Goal: Information Seeking & Learning: Find specific page/section

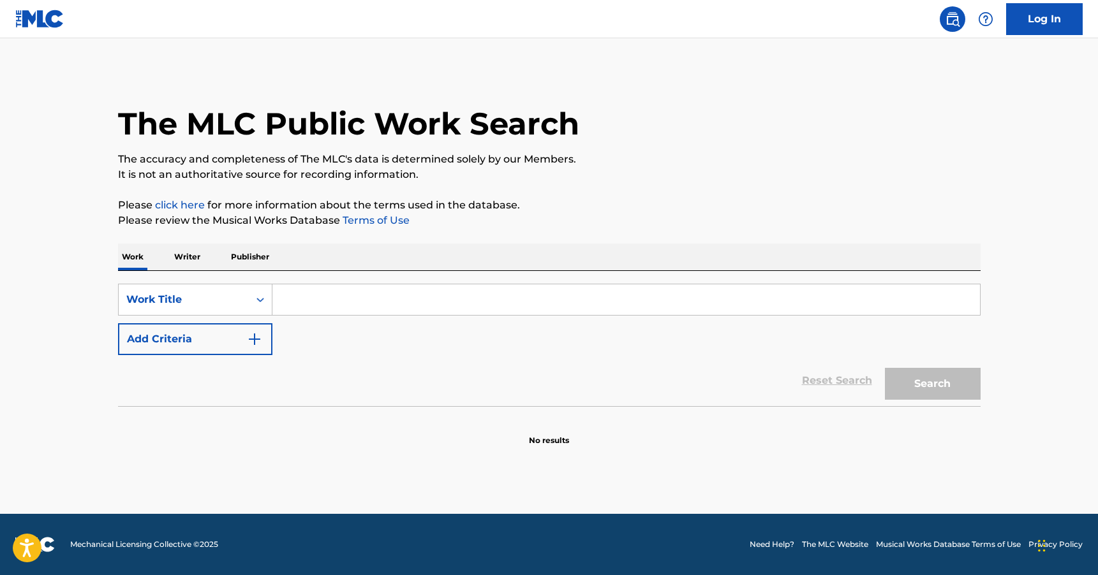
click at [349, 297] on input "Search Form" at bounding box center [625, 300] width 707 height 31
paste input "Soda Pop"
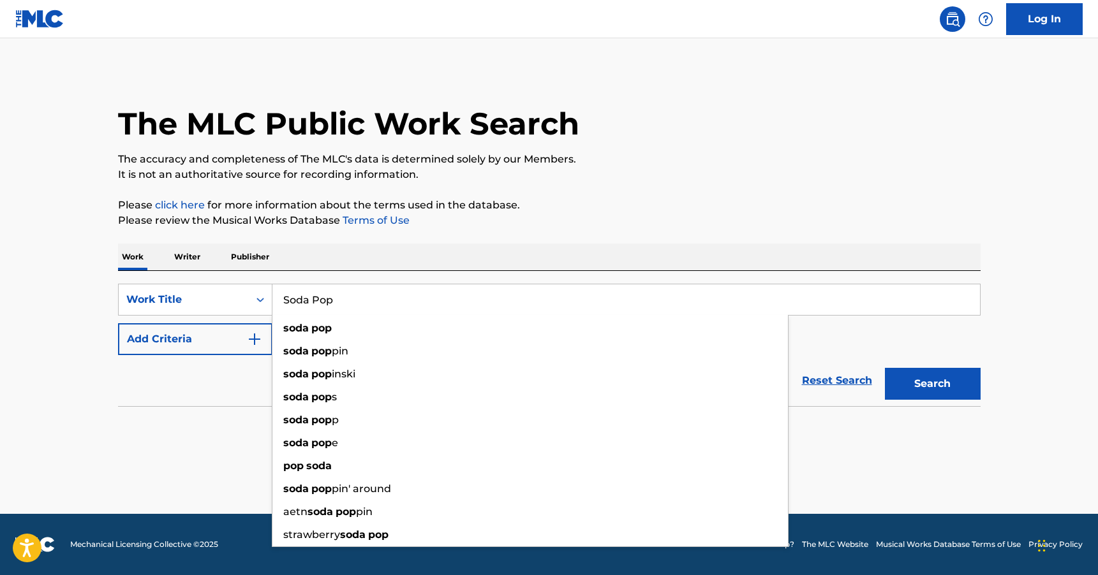
type input "Soda Pop"
click at [234, 334] on button "Add Criteria" at bounding box center [195, 339] width 154 height 32
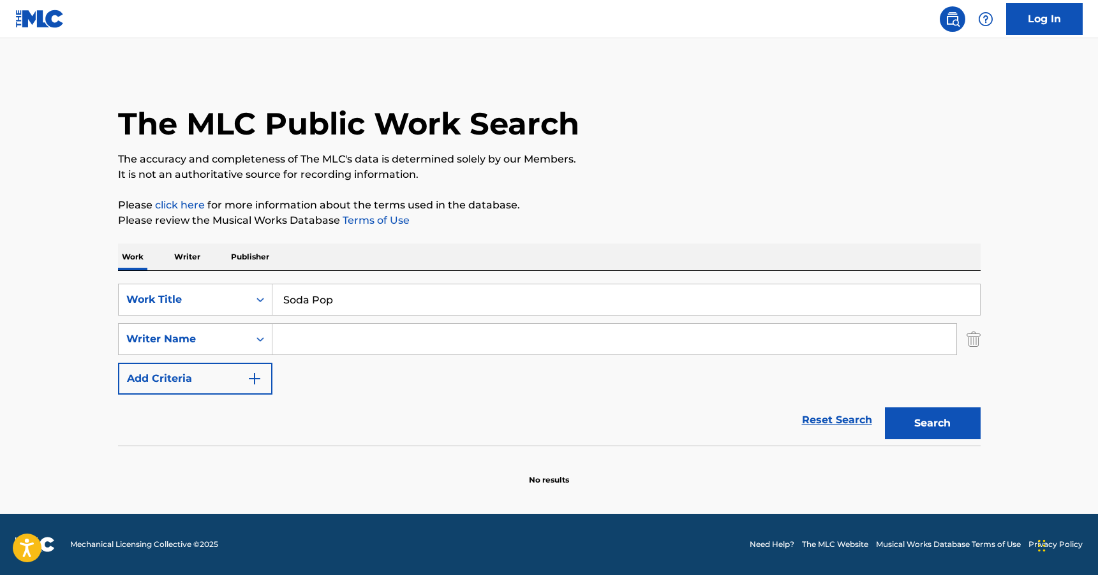
click at [345, 337] on input "Search Form" at bounding box center [614, 339] width 684 height 31
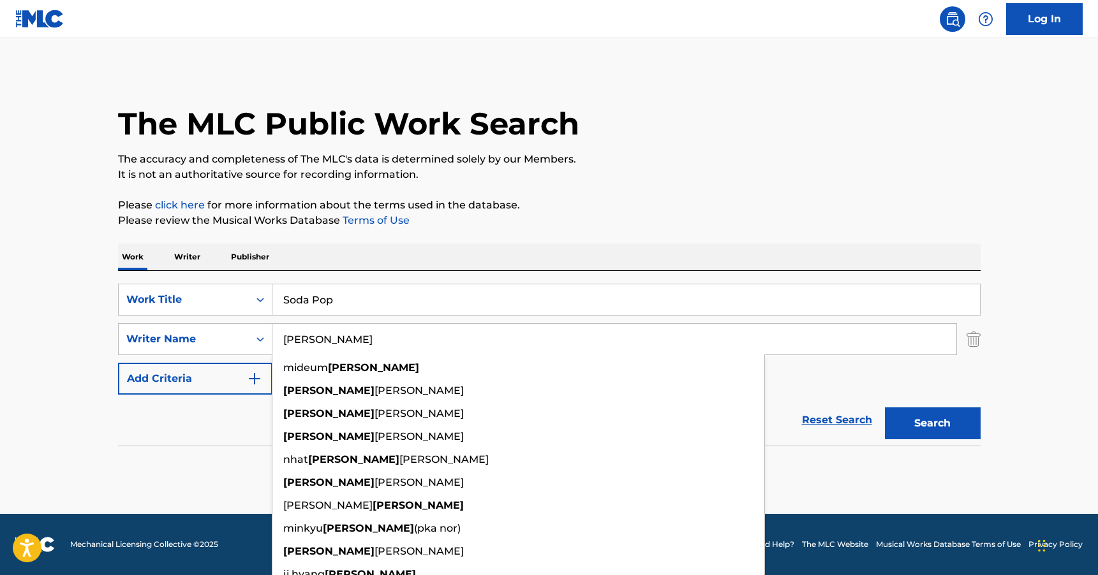
type input "[PERSON_NAME]"
click at [926, 423] on button "Search" at bounding box center [933, 424] width 96 height 32
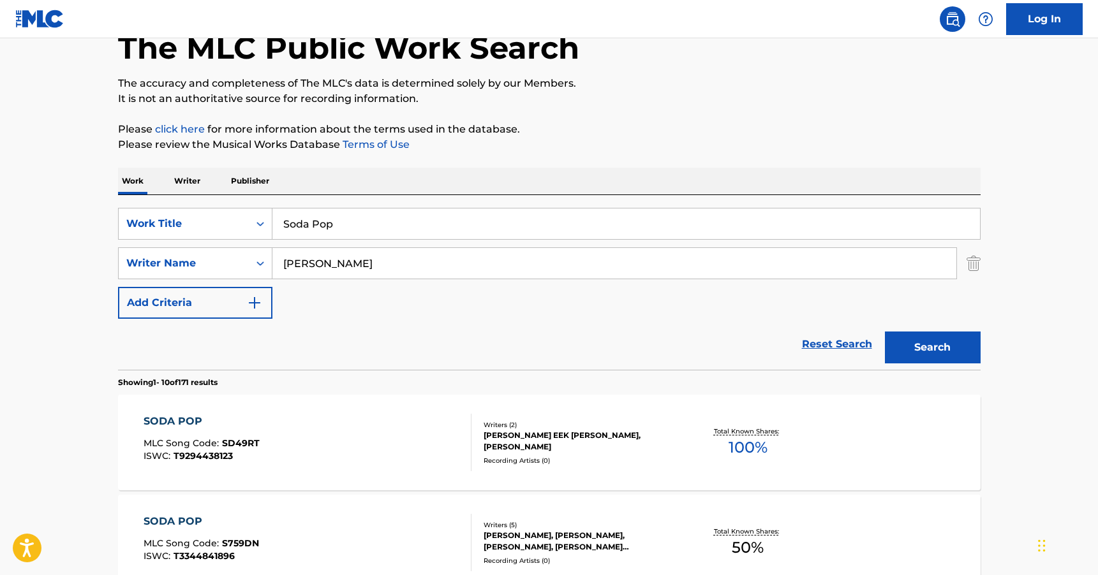
scroll to position [226, 0]
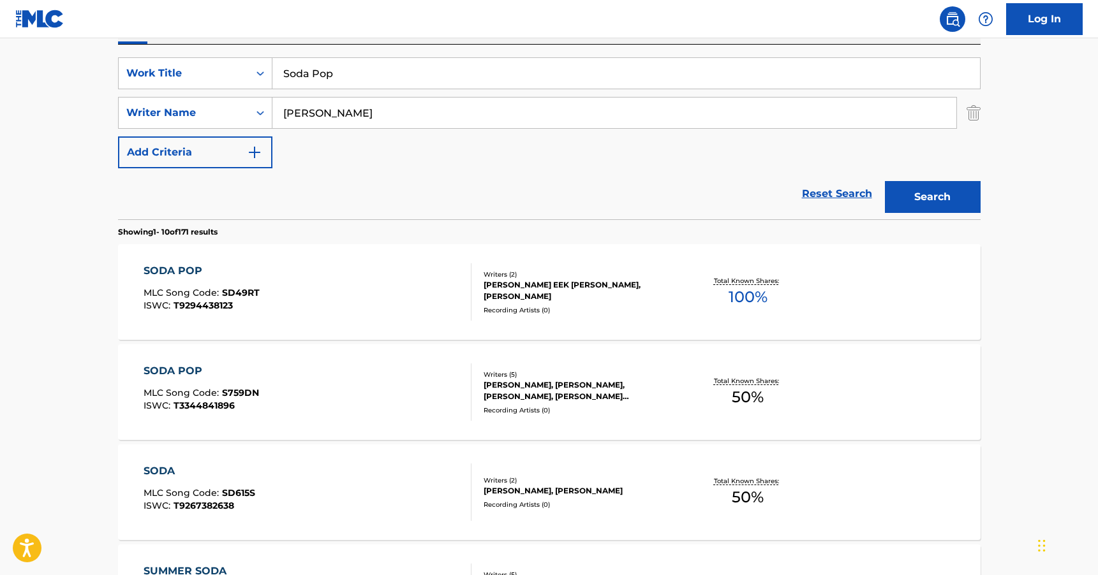
click at [514, 279] on div "Writers ( 2 )" at bounding box center [580, 275] width 193 height 10
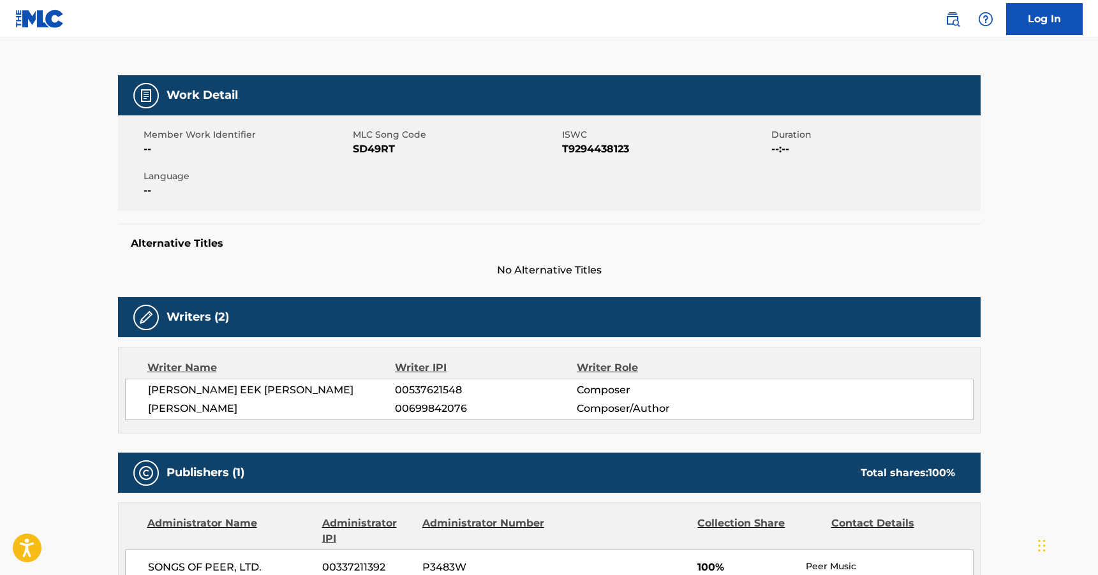
scroll to position [93, 0]
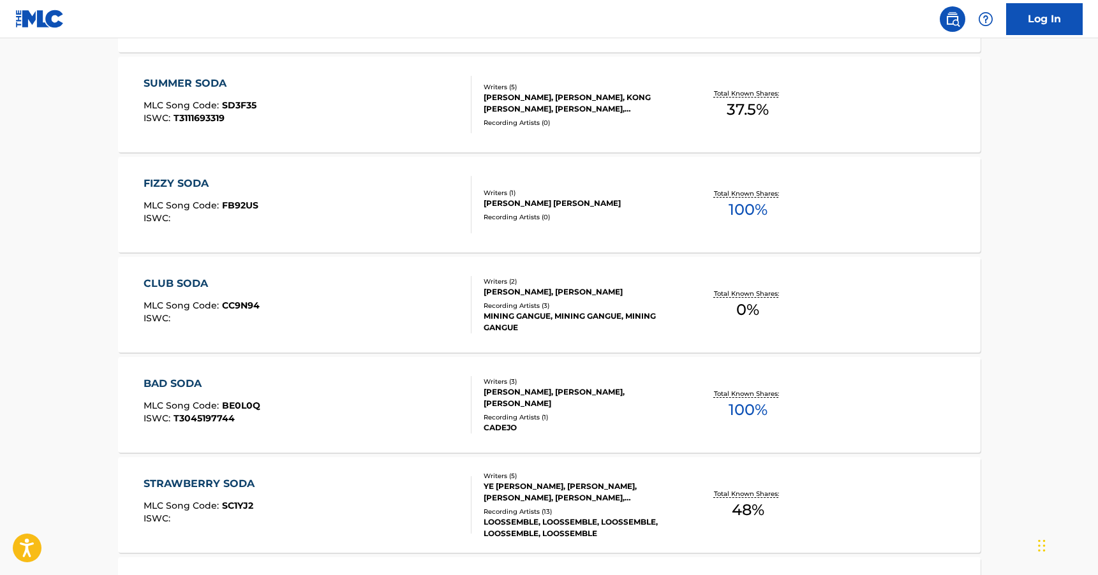
scroll to position [716, 0]
